Goal: Transaction & Acquisition: Purchase product/service

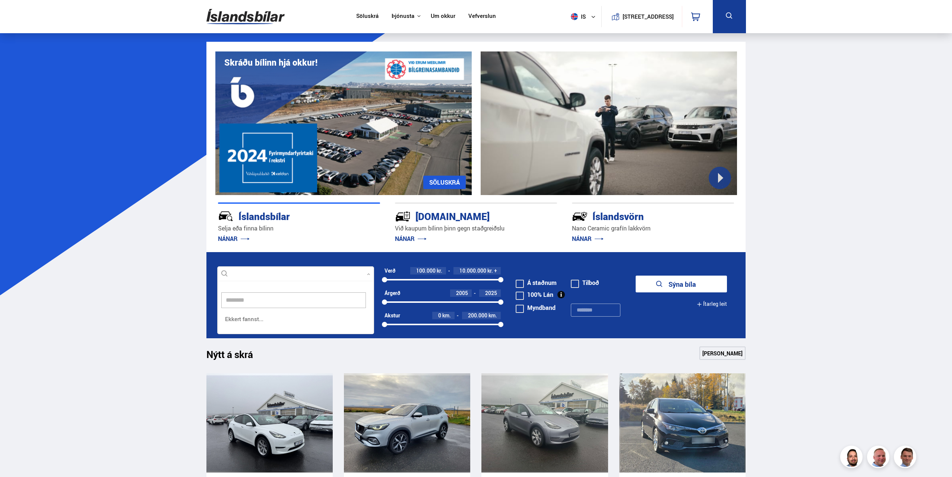
scroll to position [54, 158]
click at [289, 296] on input "********" at bounding box center [293, 300] width 145 height 16
type input "*"
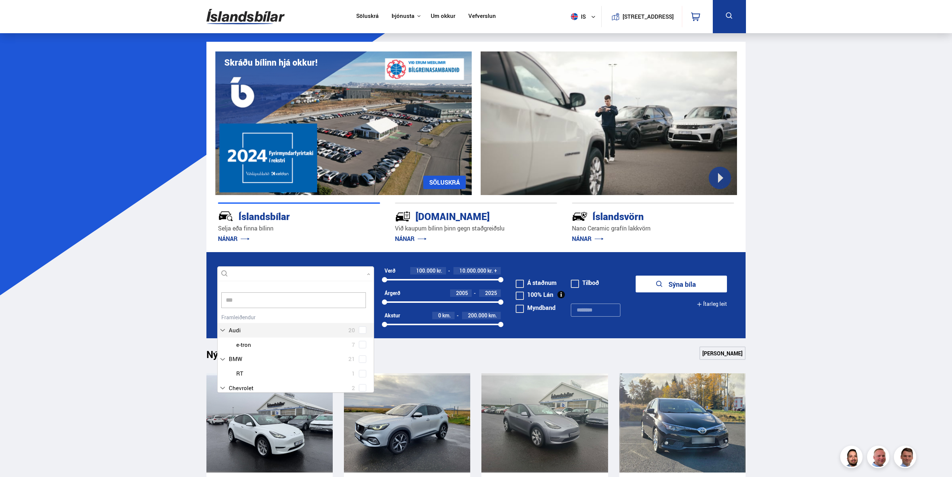
scroll to position [113, 159]
type input "*****"
click at [362, 386] on div "Tesla Model 3 13 Tesla Model S 1 Tesla Model X 5 Tesla Model Y 10" at bounding box center [296, 380] width 156 height 58
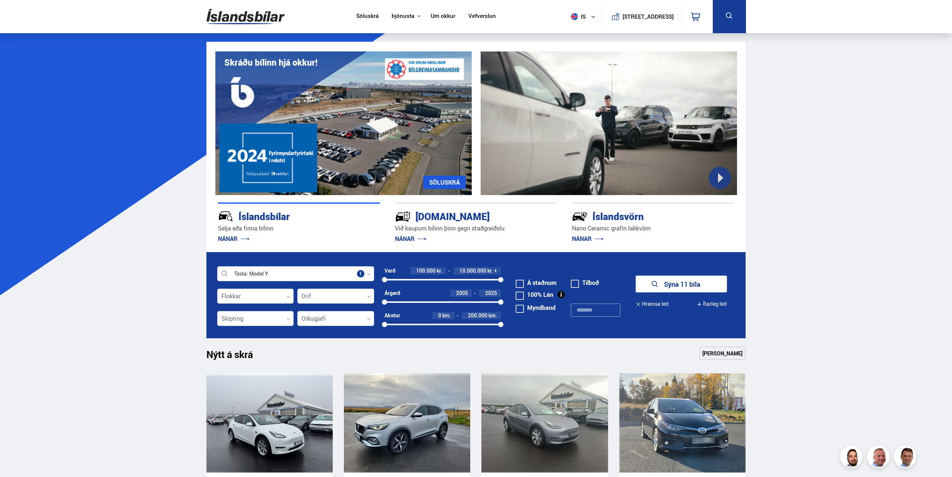
click at [699, 281] on button "Sýna 11 bíla" at bounding box center [681, 283] width 91 height 17
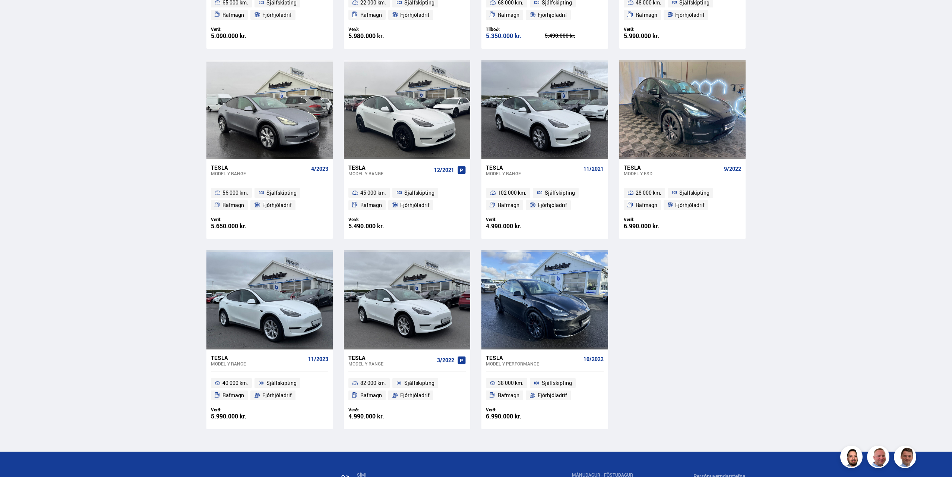
scroll to position [133, 0]
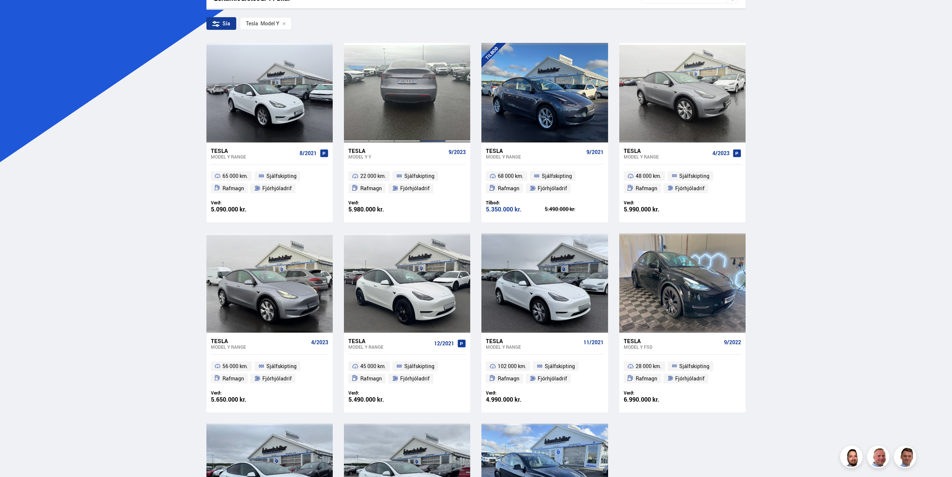
click at [436, 127] on div at bounding box center [432, 92] width 25 height 99
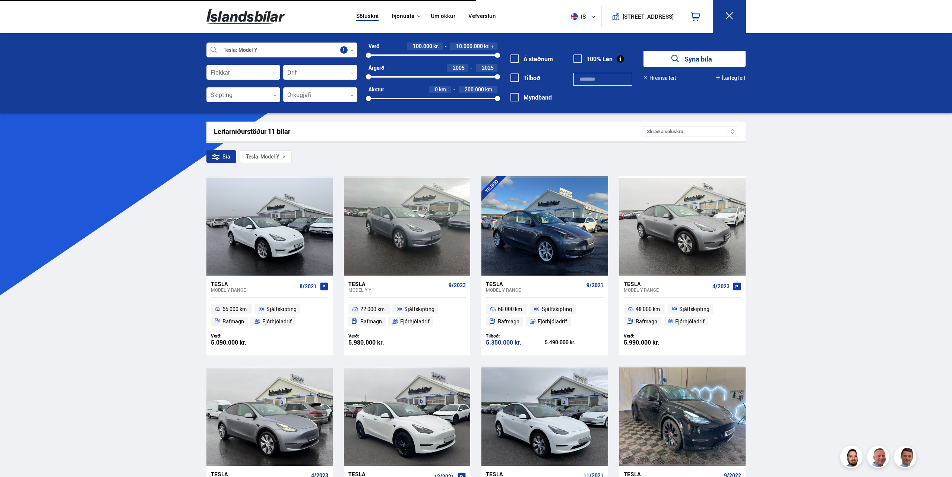
scroll to position [213, 0]
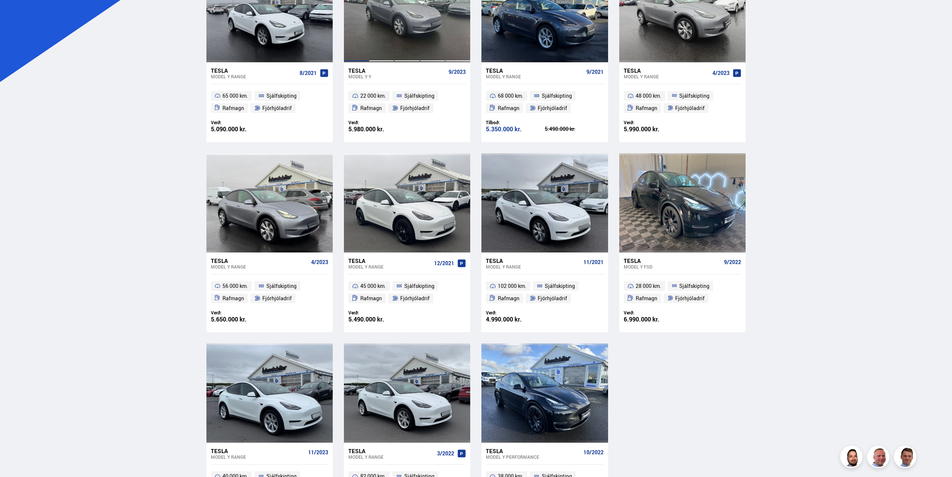
click at [371, 47] on div at bounding box center [381, 12] width 25 height 99
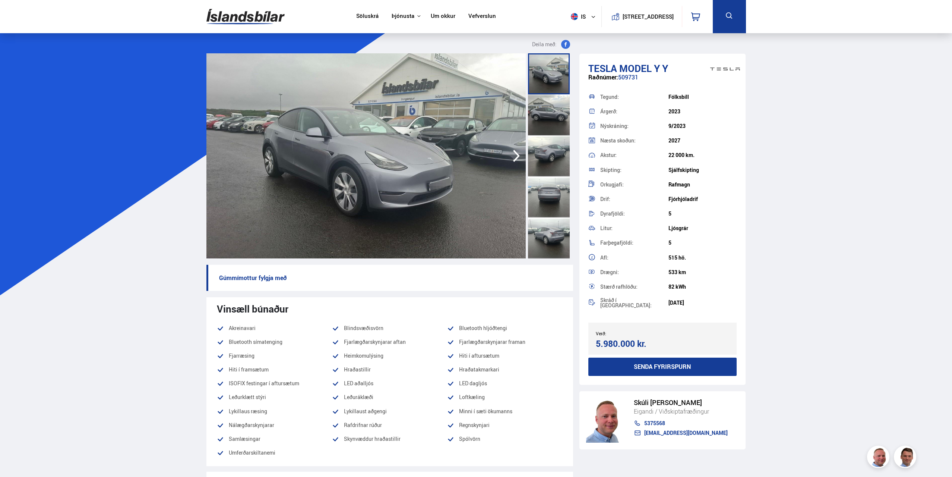
click at [516, 156] on icon "button" at bounding box center [516, 156] width 15 height 18
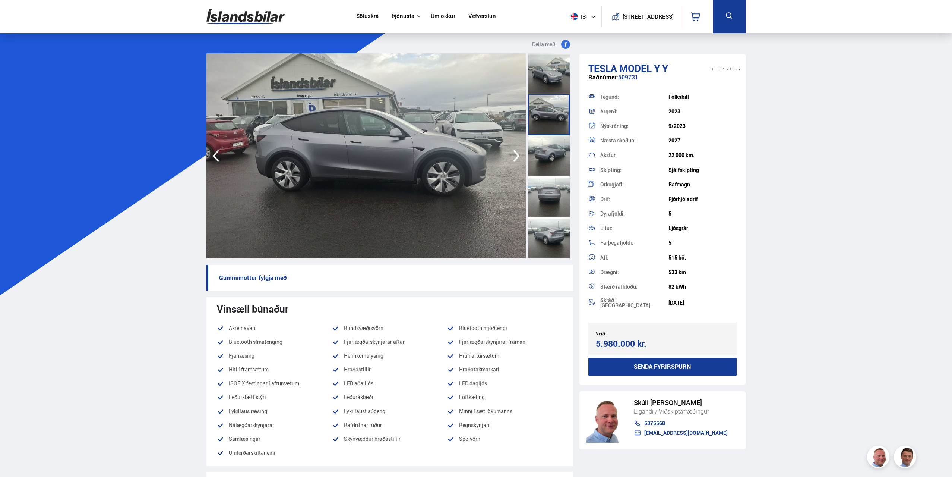
click at [516, 156] on icon "button" at bounding box center [516, 156] width 15 height 18
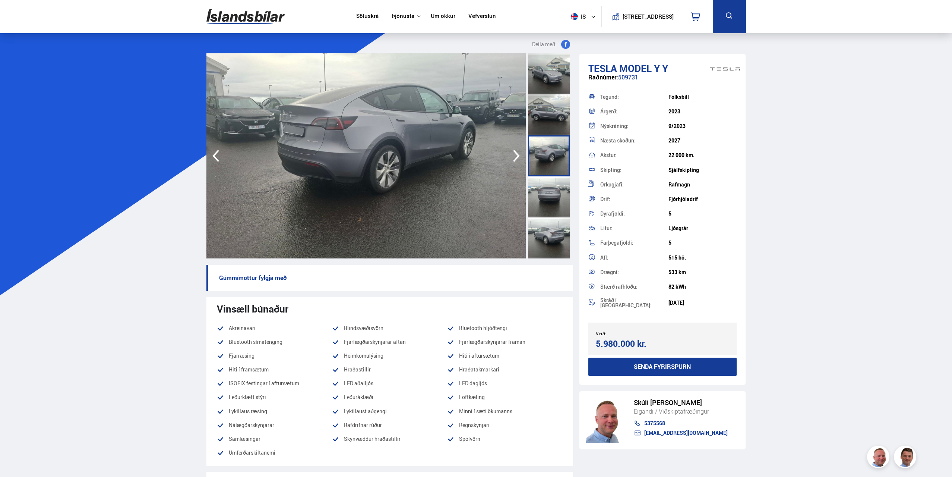
click at [516, 156] on icon "button" at bounding box center [516, 156] width 15 height 18
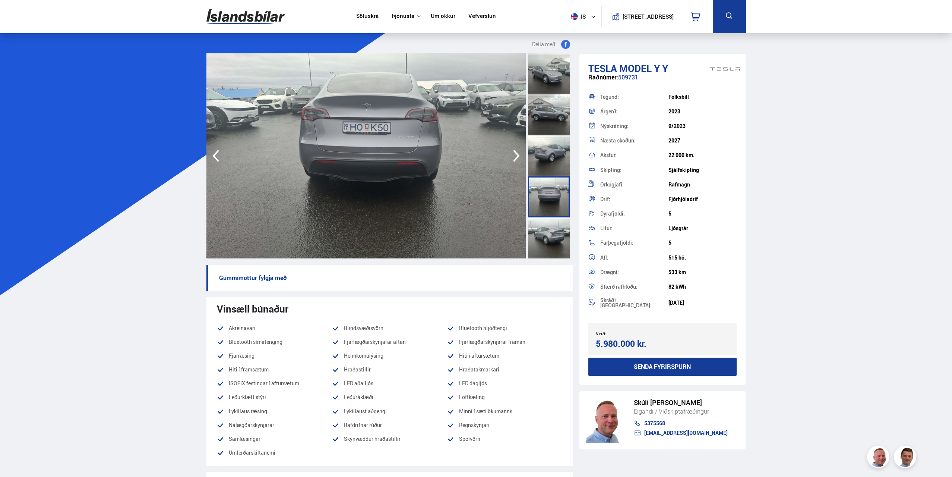
click at [516, 156] on icon "button" at bounding box center [516, 156] width 15 height 18
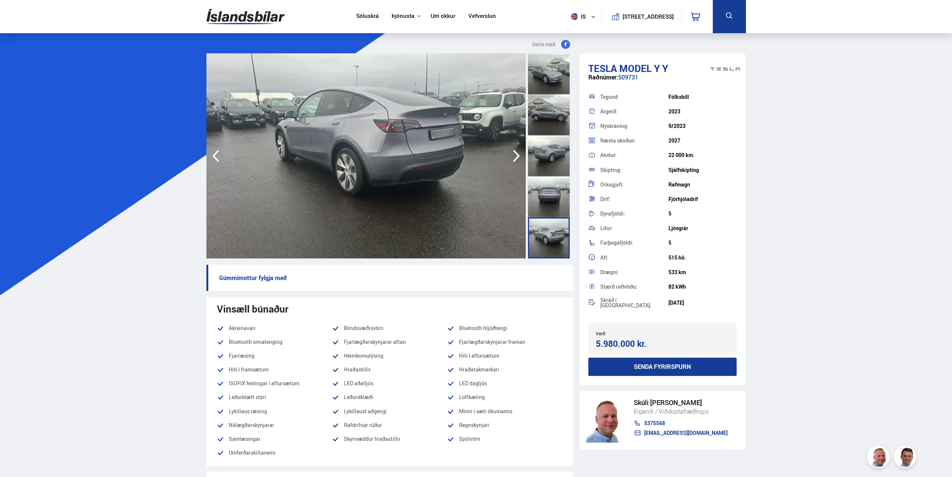
click at [516, 156] on icon "button" at bounding box center [516, 156] width 15 height 18
